Goal: Task Accomplishment & Management: Manage account settings

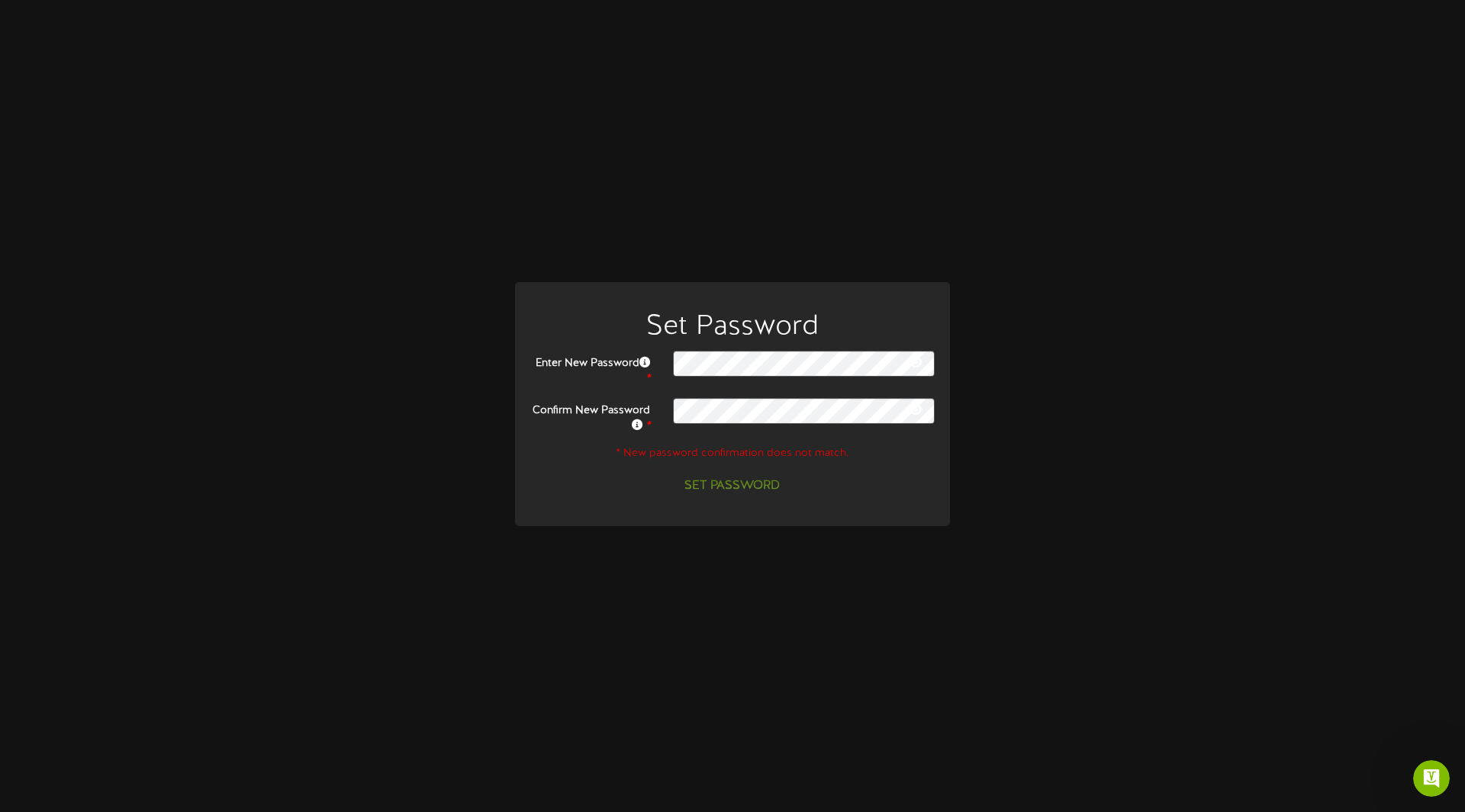
click at [914, 367] on icon at bounding box center [915, 362] width 14 height 12
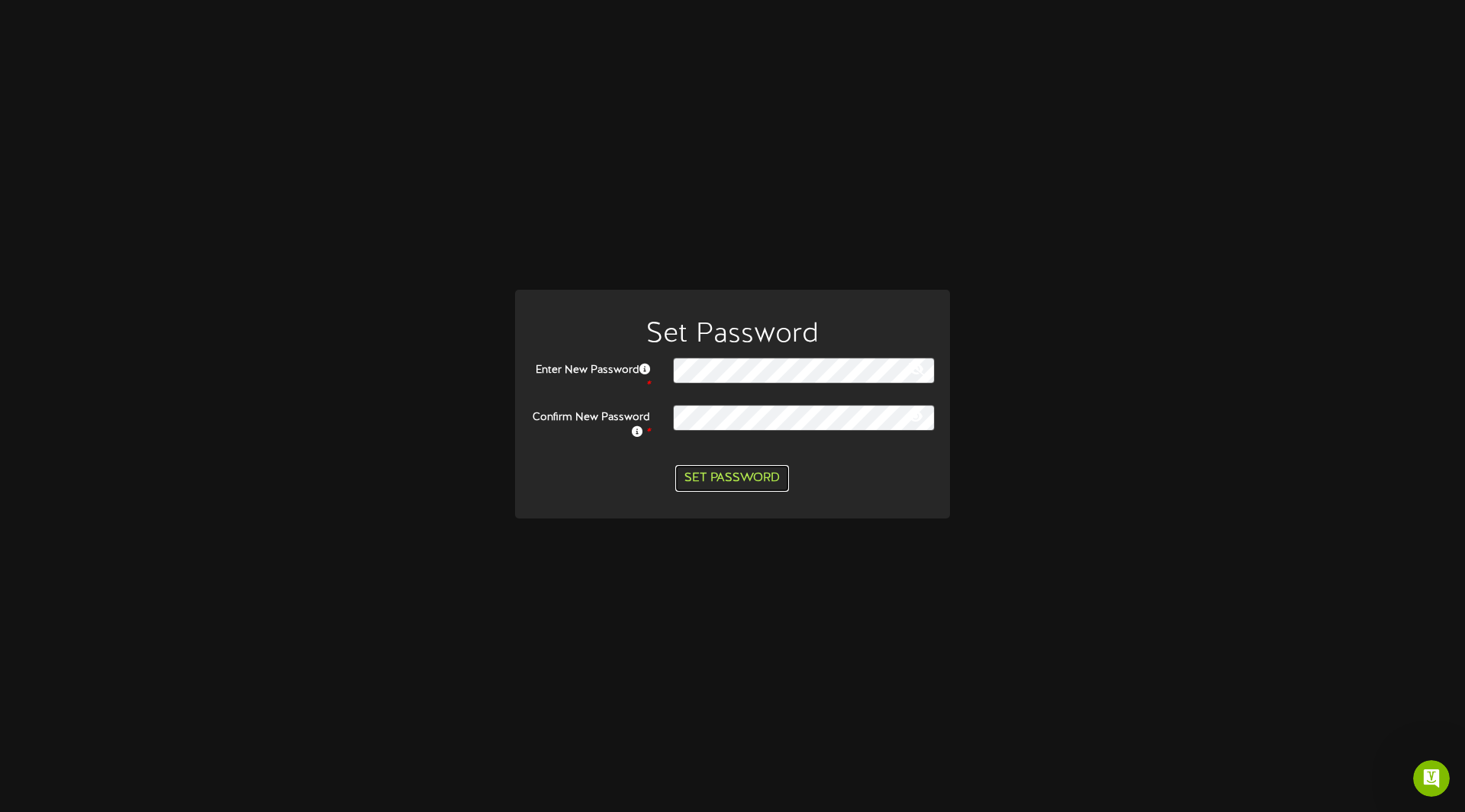
click at [718, 477] on button "Set Password" at bounding box center [732, 478] width 114 height 26
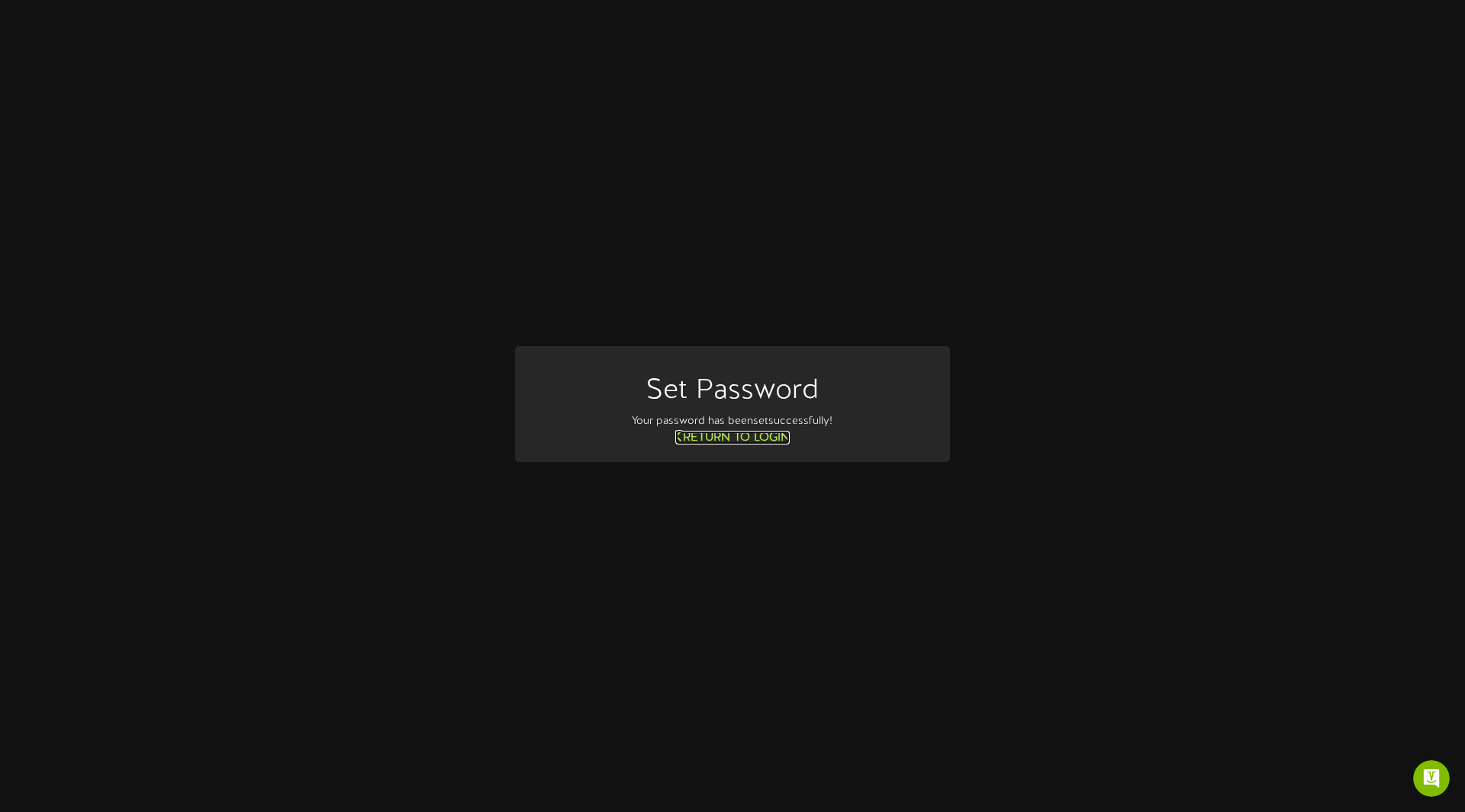
click at [723, 442] on link "Return to Login" at bounding box center [732, 438] width 115 height 14
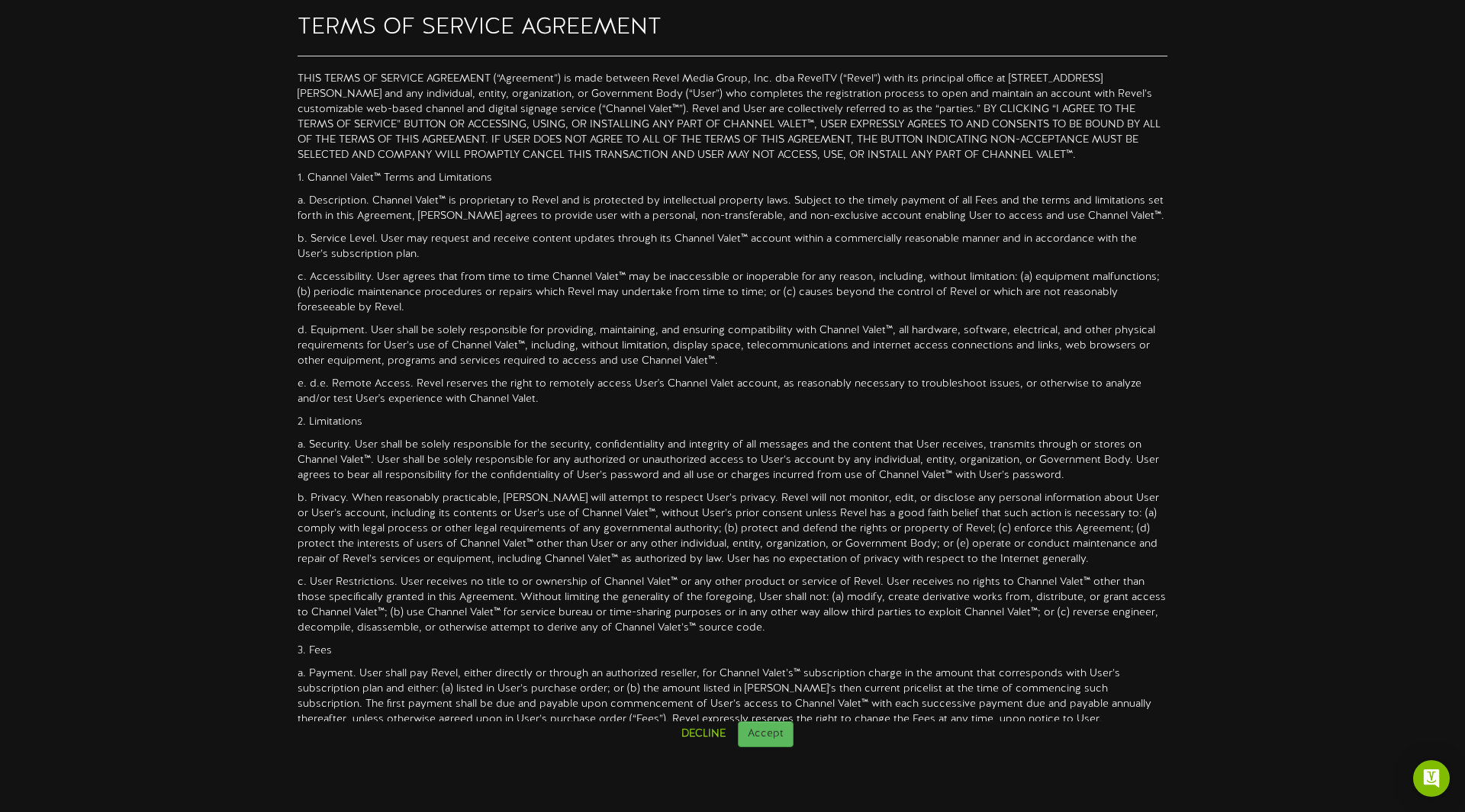
scroll to position [960, 0]
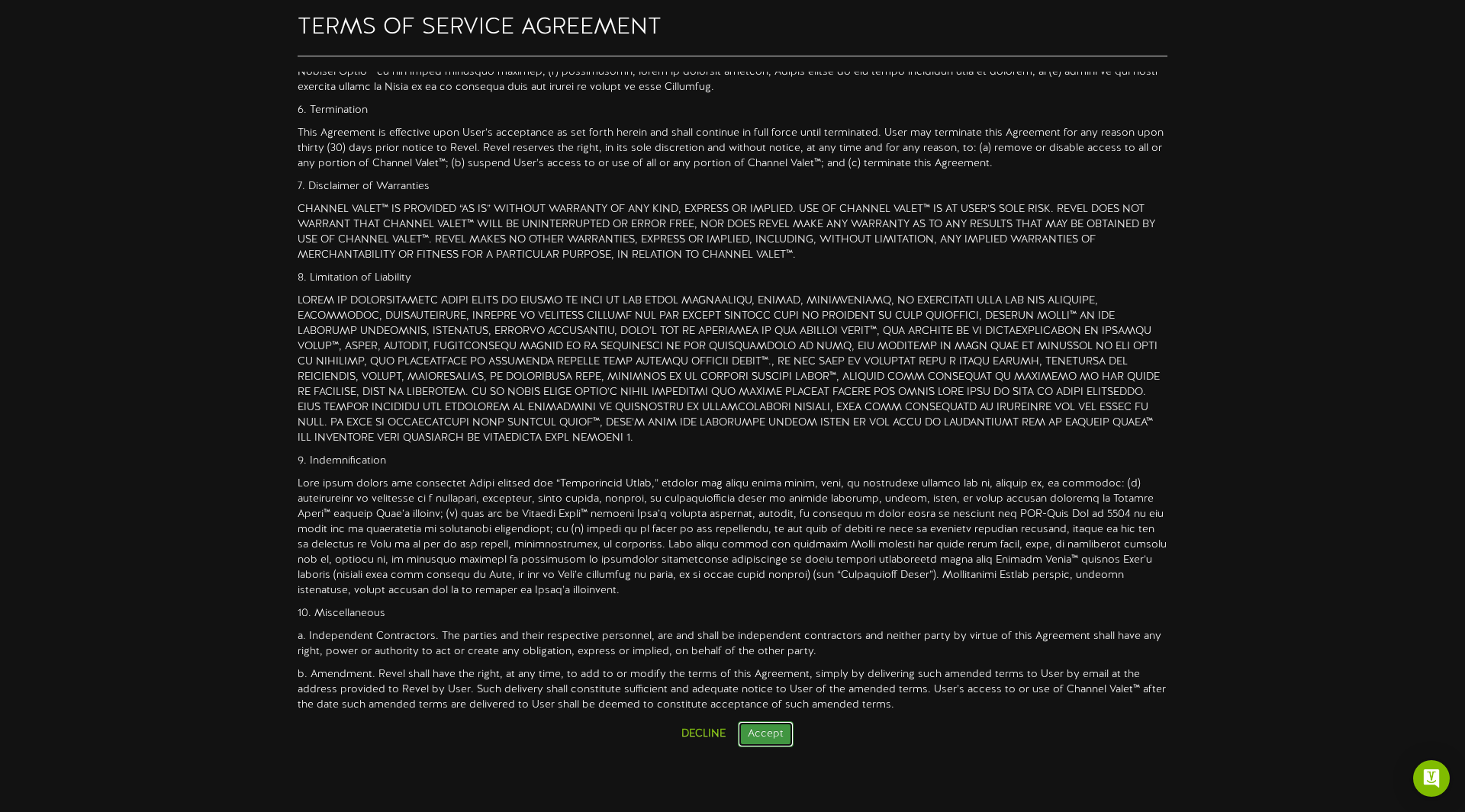
click at [773, 740] on button "Accept" at bounding box center [765, 735] width 56 height 25
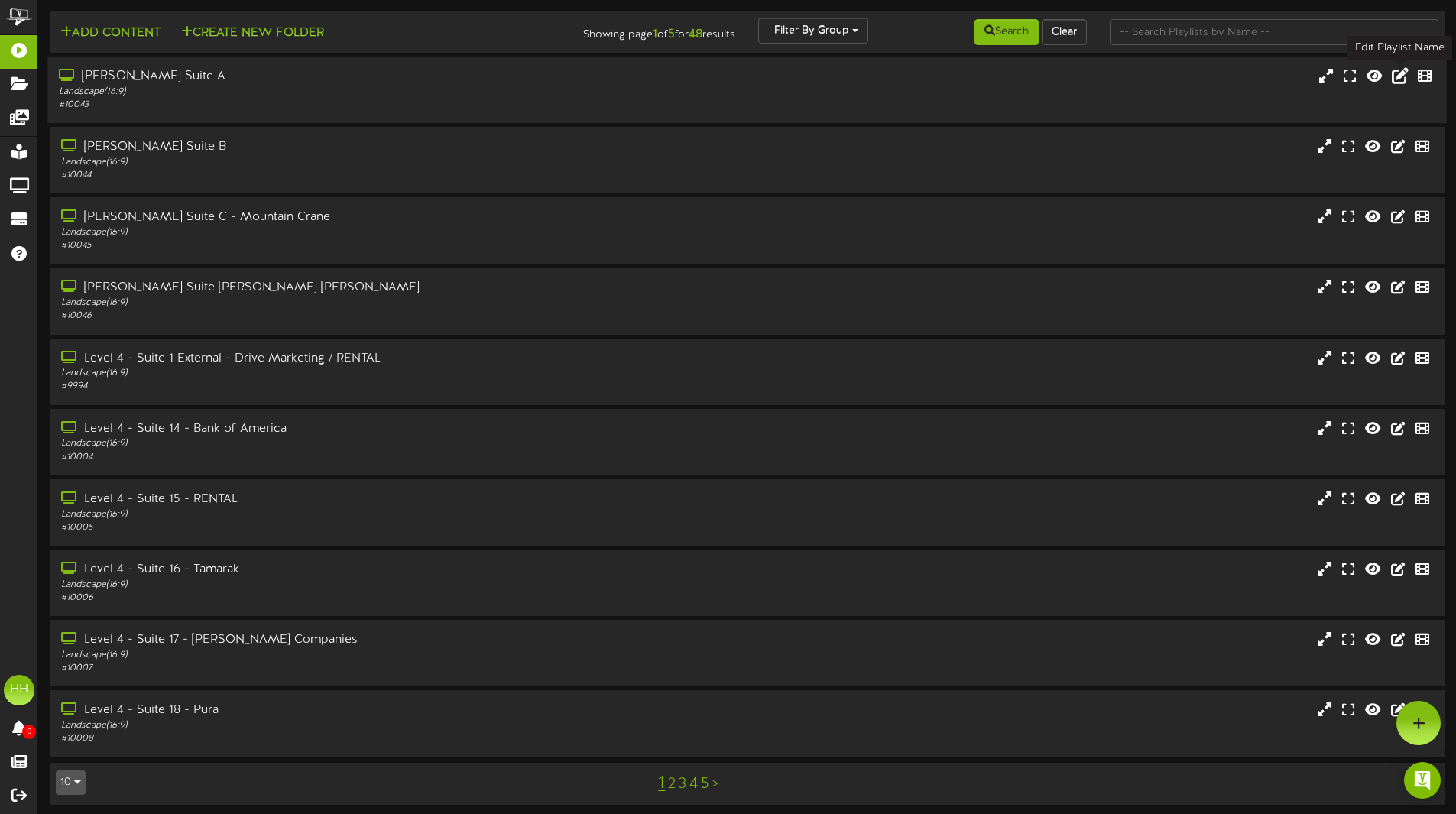
click at [1407, 75] on icon at bounding box center [1400, 76] width 17 height 17
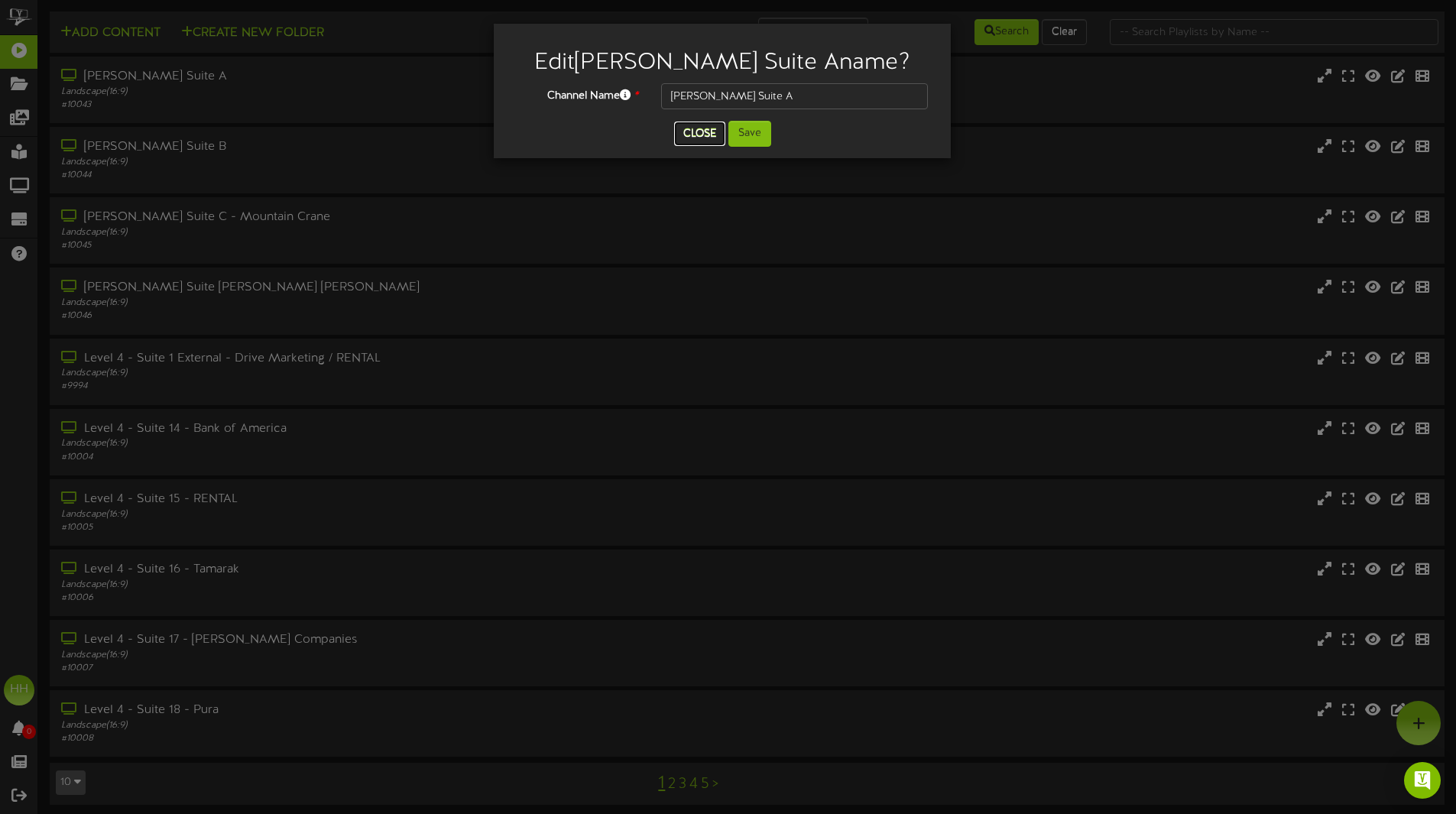
click at [703, 140] on button "Close" at bounding box center [700, 134] width 51 height 25
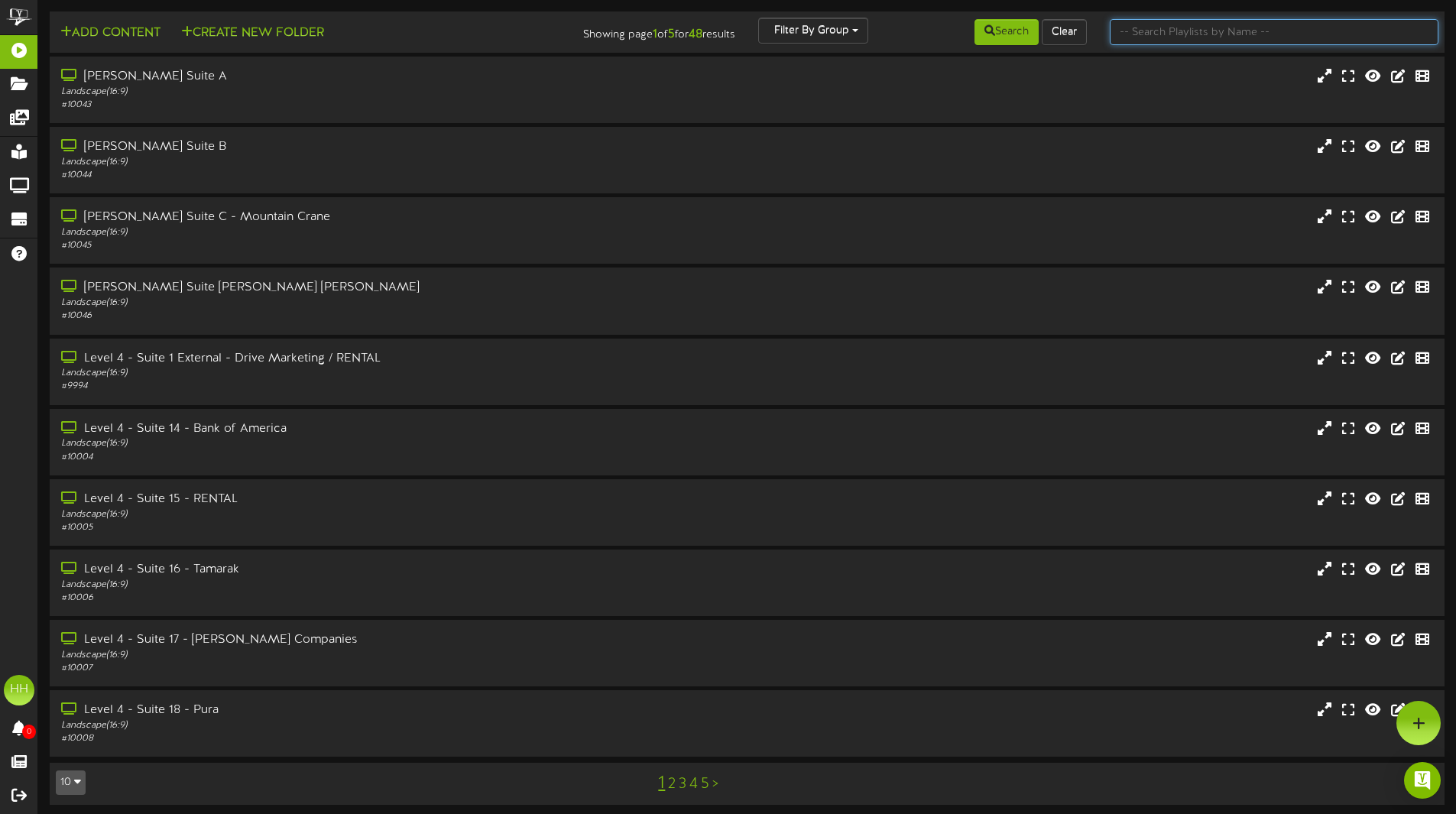
click at [1203, 35] on input "text" at bounding box center [1274, 31] width 329 height 26
type input "6110"
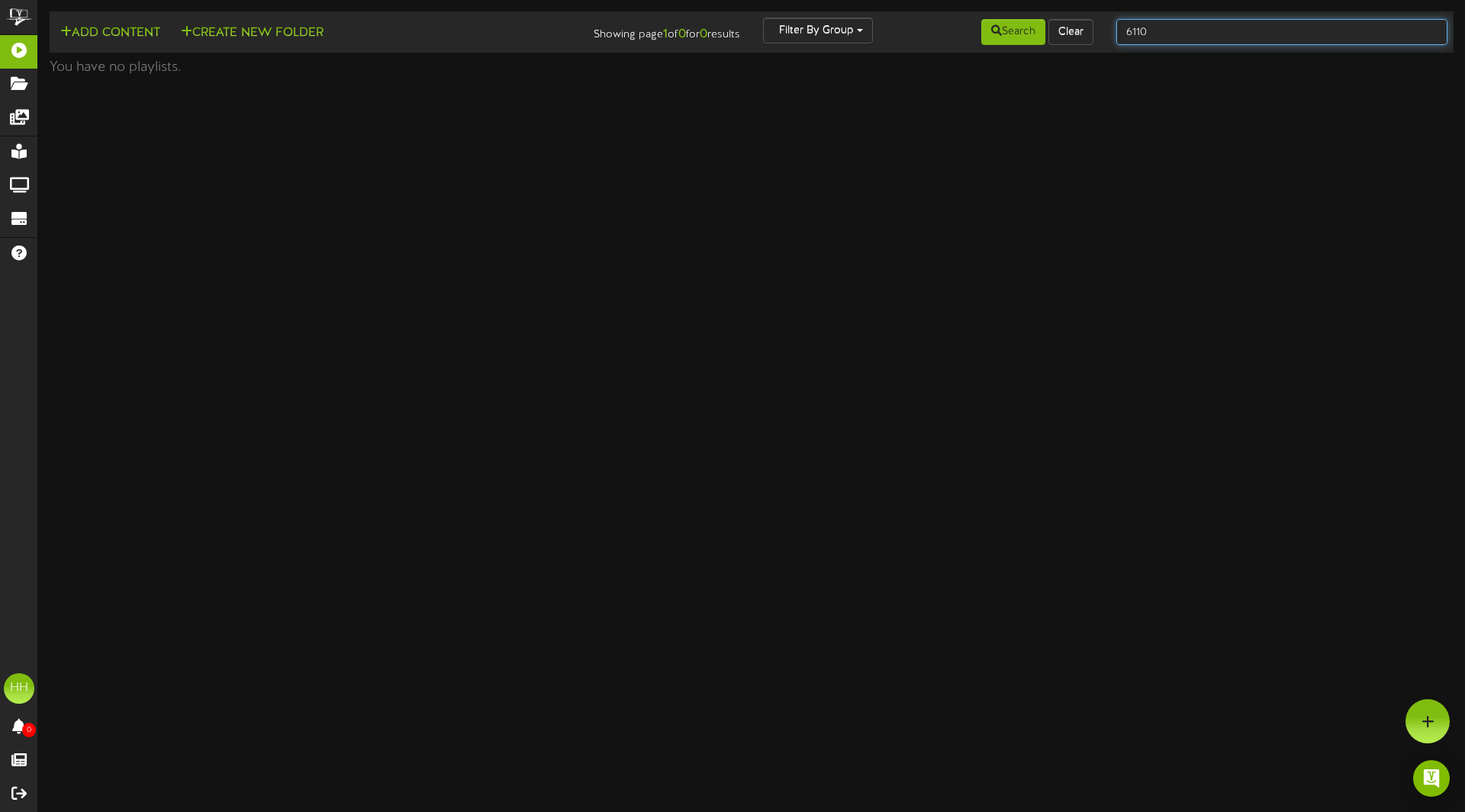
click at [1201, 35] on input "6110" at bounding box center [1282, 31] width 331 height 25
type input "6110"
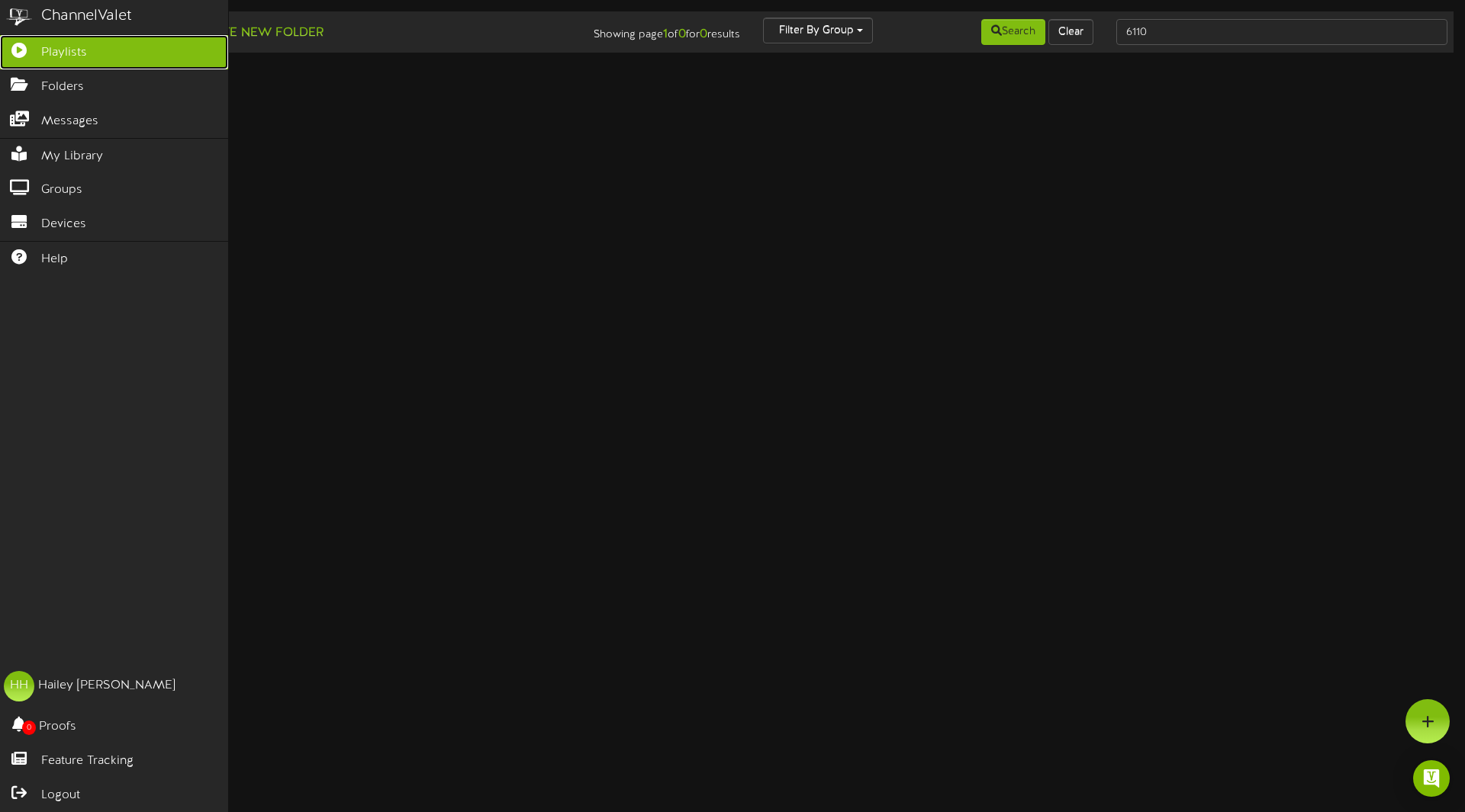
click at [40, 54] on link "Playlists" at bounding box center [114, 52] width 228 height 34
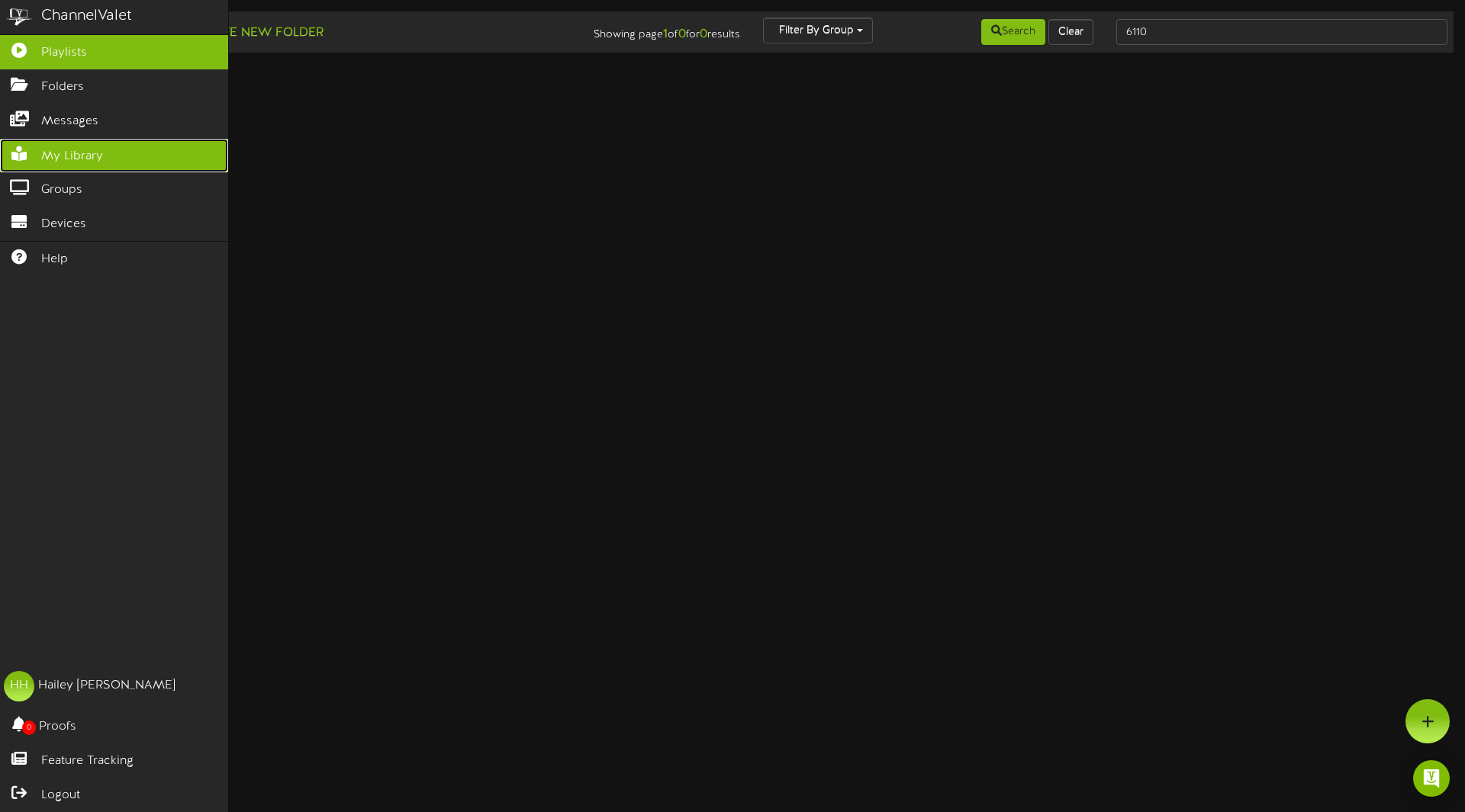
click at [95, 149] on span "My Library" at bounding box center [72, 157] width 62 height 18
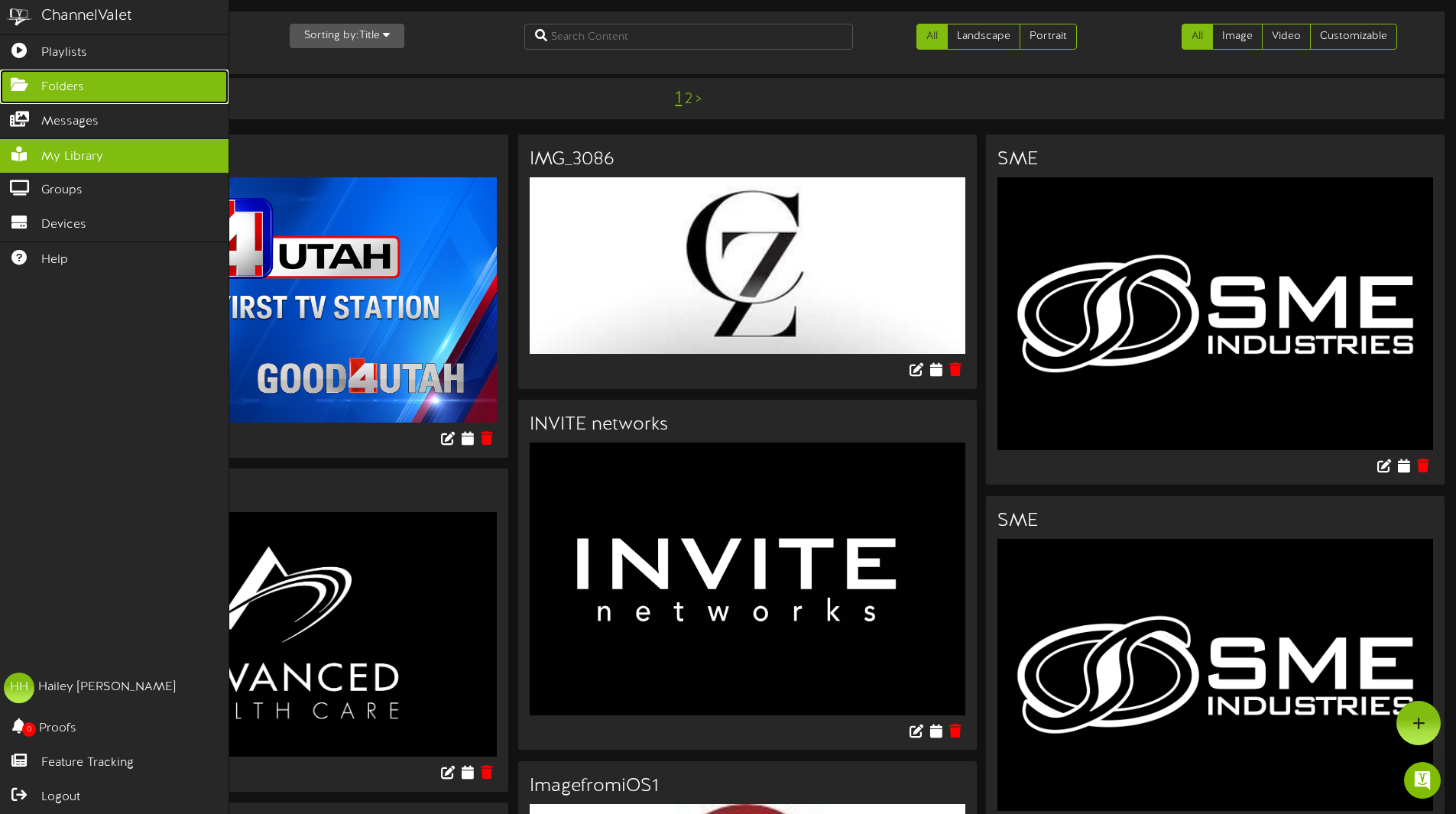
click at [78, 85] on span "Folders" at bounding box center [63, 87] width 43 height 18
